Goal: Task Accomplishment & Management: Manage account settings

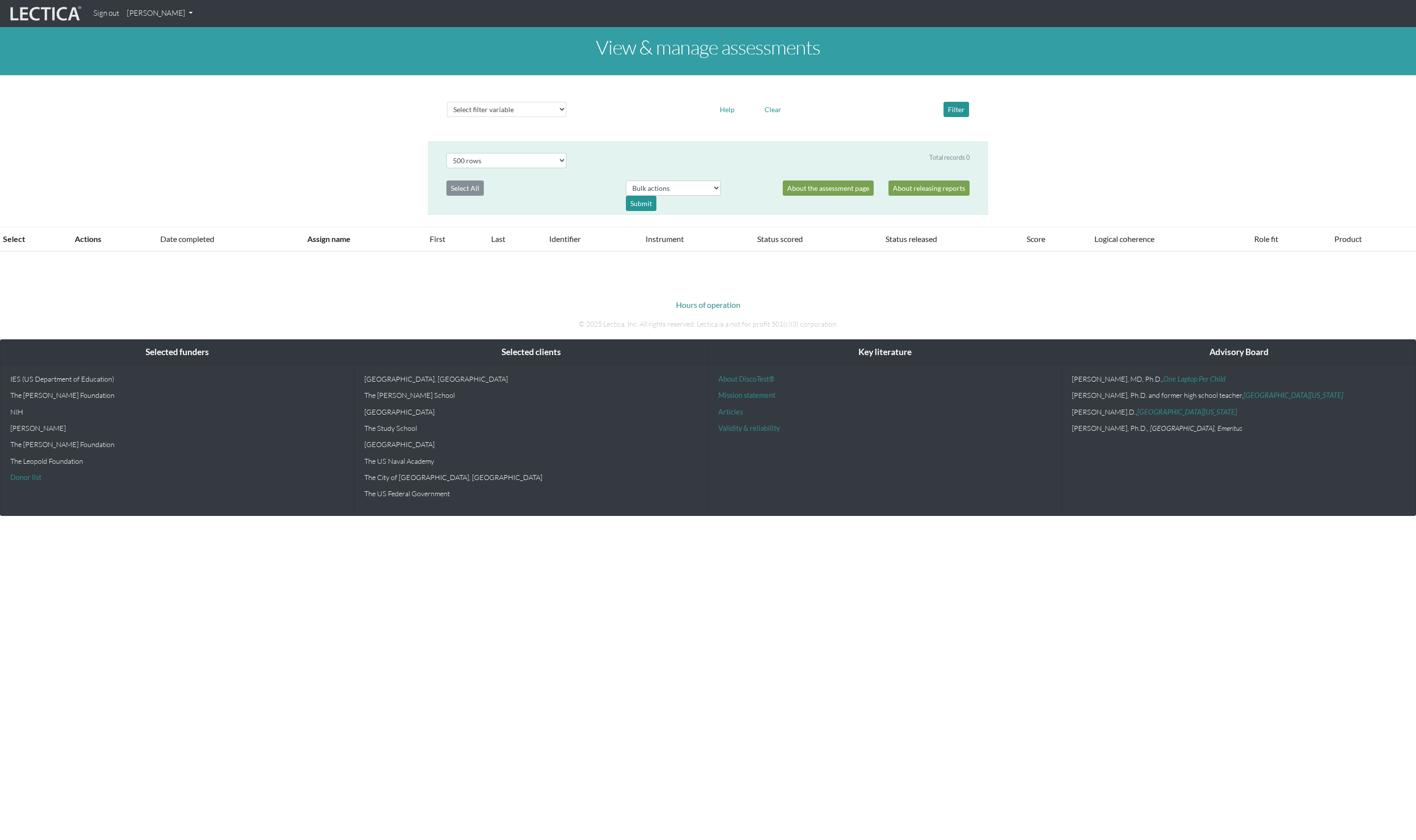
select select "500"
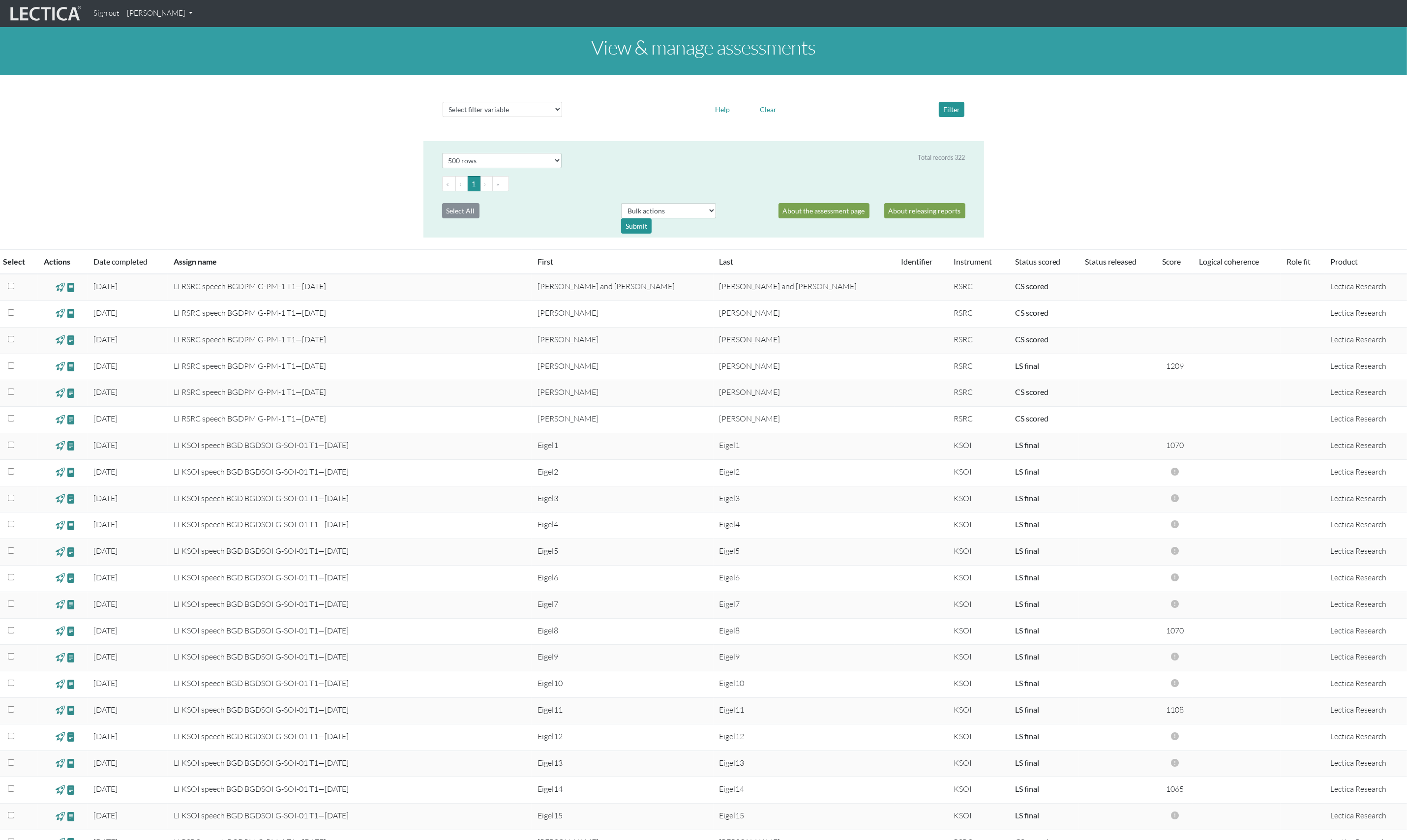
click at [184, 11] on link "[PERSON_NAME]" at bounding box center [160, 13] width 74 height 19
click at [173, 31] on link "My Profile" at bounding box center [172, 36] width 78 height 12
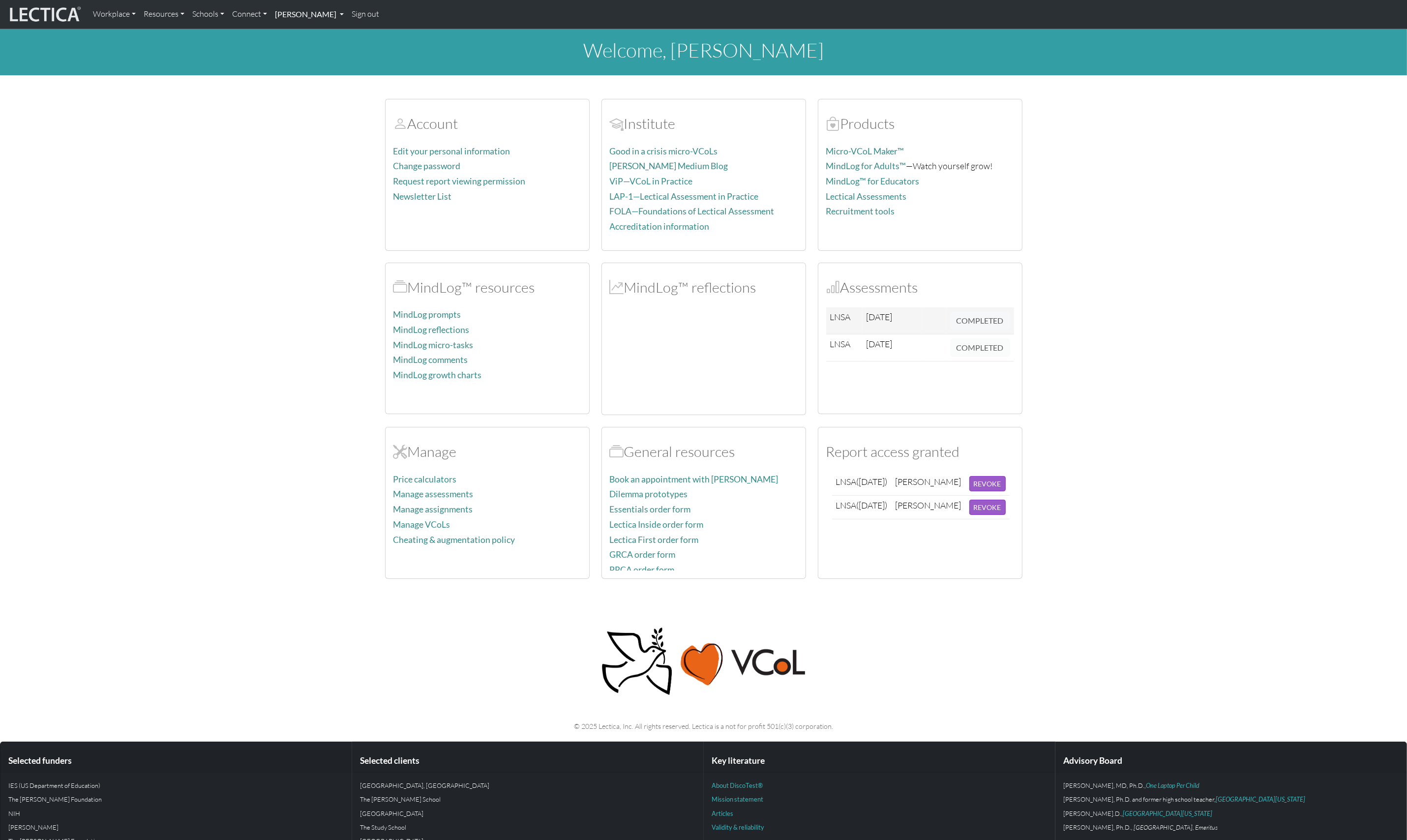
click at [325, 13] on link "[PERSON_NAME]" at bounding box center [309, 14] width 77 height 21
click at [230, 247] on section "Account Edit your personal information Change password Request report viewing p…" at bounding box center [703, 333] width 1407 height 491
